Goal: Find specific page/section: Find specific page/section

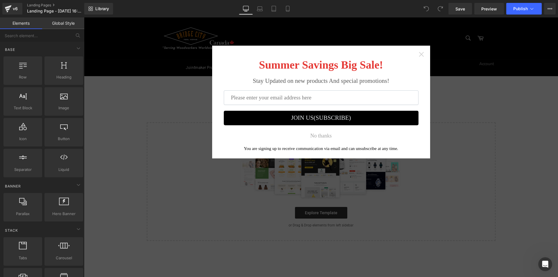
click at [419, 55] on icon "Close widget" at bounding box center [421, 54] width 6 height 6
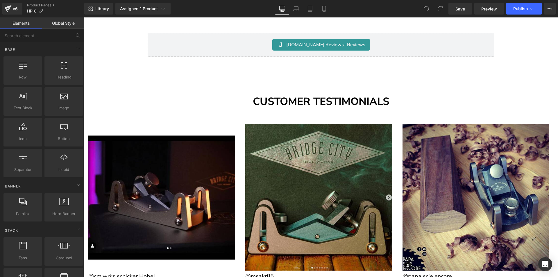
scroll to position [3818, 0]
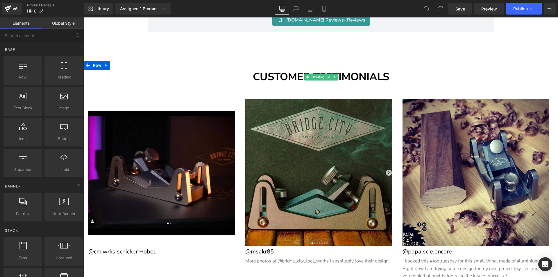
drag, startPoint x: 184, startPoint y: 71, endPoint x: 116, endPoint y: 69, distance: 68.9
click at [184, 71] on h1 "CUSTOMER TESTIMONIALS" at bounding box center [321, 77] width 474 height 15
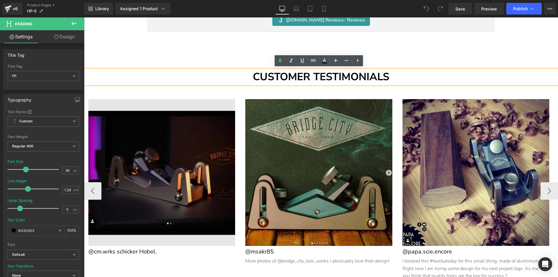
click at [138, 113] on img at bounding box center [161, 172] width 147 height 147
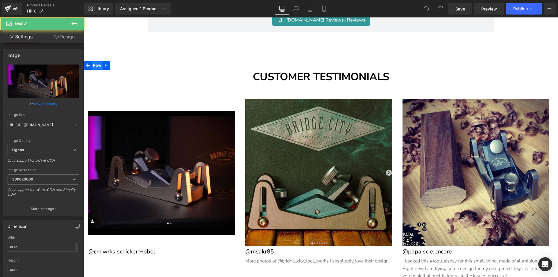
click at [95, 66] on span "Row" at bounding box center [97, 65] width 11 height 9
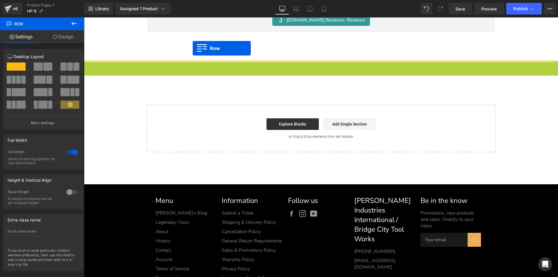
scroll to position [3702, 0]
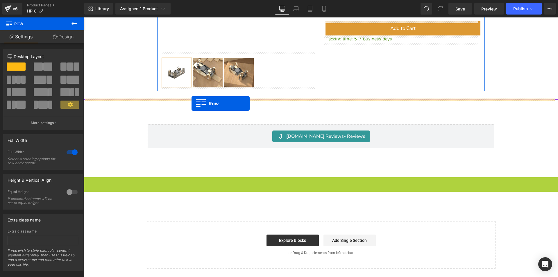
drag, startPoint x: 95, startPoint y: 65, endPoint x: 191, endPoint y: 103, distance: 103.9
